Goal: Information Seeking & Learning: Learn about a topic

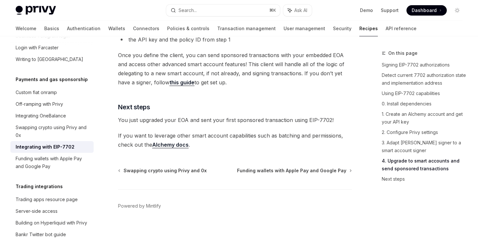
scroll to position [1506, 0]
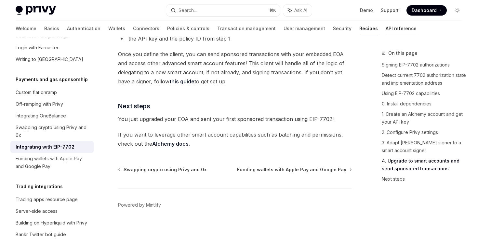
click at [385, 29] on link "API reference" at bounding box center [400, 29] width 31 height 16
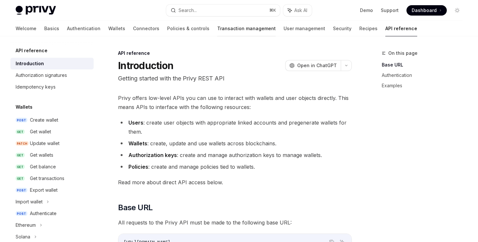
click at [224, 21] on link "Transaction management" at bounding box center [246, 29] width 58 height 16
type textarea "*"
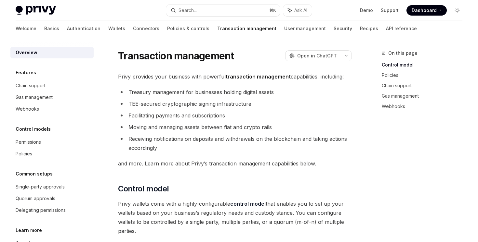
click at [224, 6] on button "Search... ⌘ K" at bounding box center [222, 11] width 113 height 12
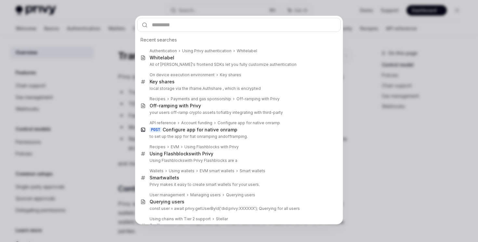
click at [226, 10] on div "Recent searches Authentication Using Privy authentication Whitelabel Whitelabel…" at bounding box center [239, 121] width 478 height 242
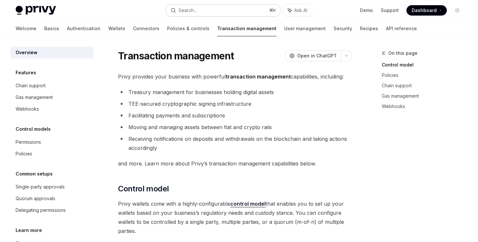
click at [226, 14] on button "Search... ⌘ K" at bounding box center [222, 11] width 113 height 12
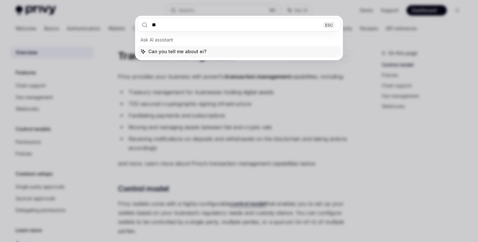
type input "***"
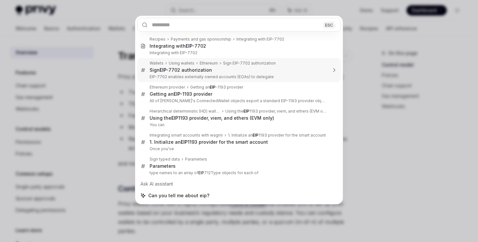
type textarea "*"
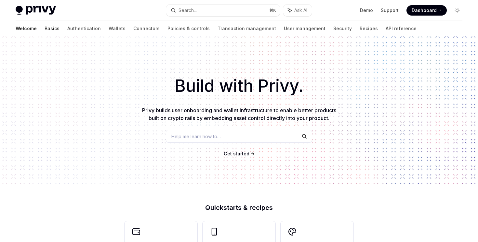
click at [45, 29] on link "Basics" at bounding box center [52, 29] width 15 height 16
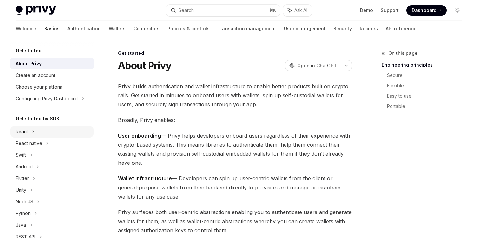
click at [44, 133] on div "React" at bounding box center [51, 132] width 83 height 12
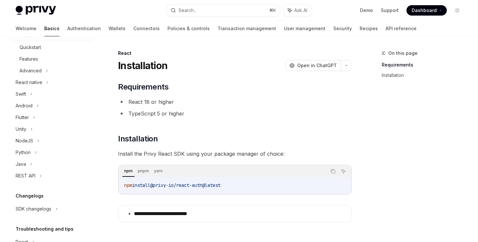
scroll to position [162, 0]
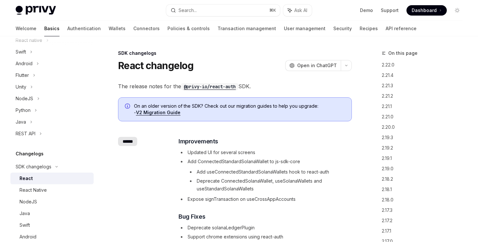
click at [36, 178] on div "React" at bounding box center [54, 179] width 70 height 8
type textarea "*"
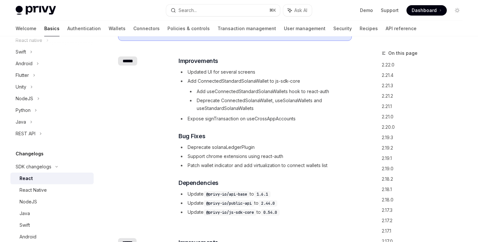
scroll to position [51, 0]
